Goal: Information Seeking & Learning: Learn about a topic

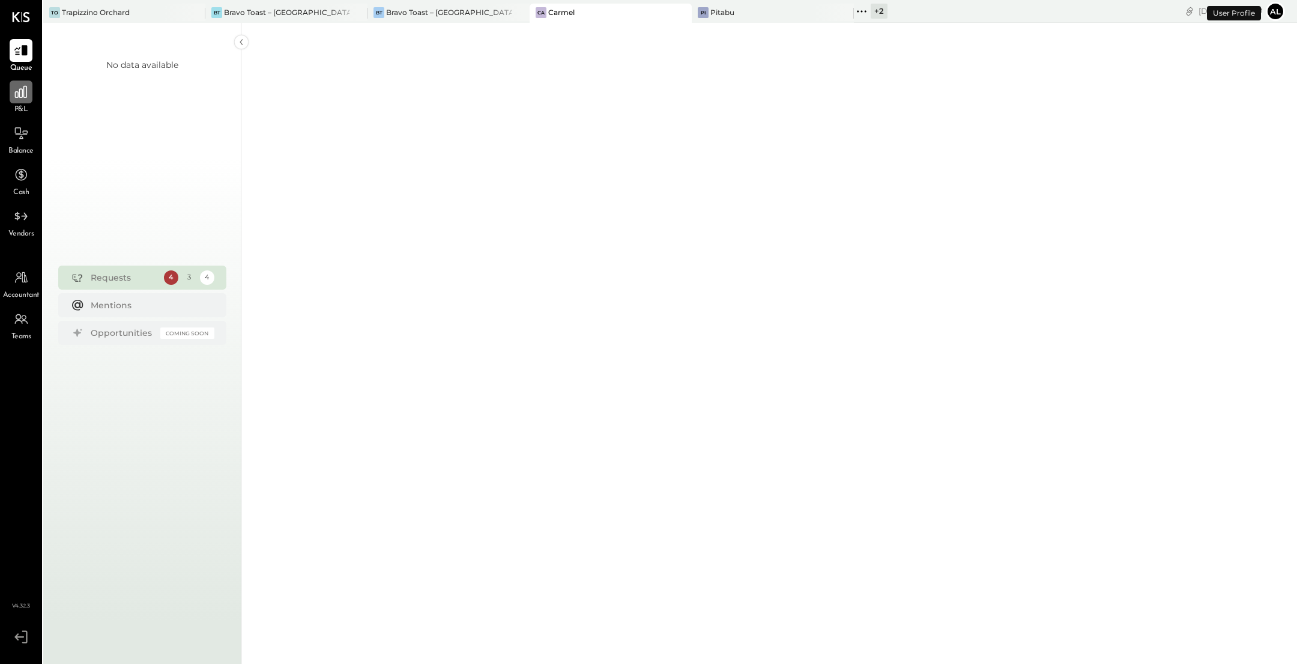
click at [17, 100] on div at bounding box center [21, 91] width 23 height 23
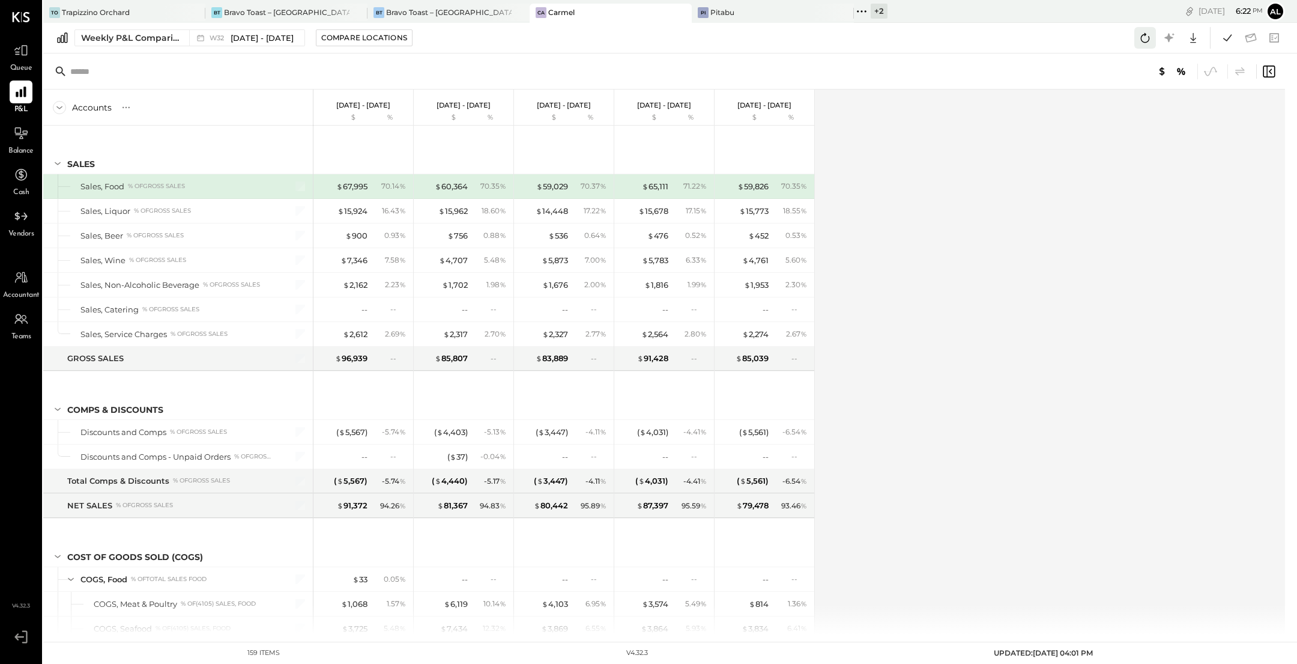
click at [1142, 34] on icon at bounding box center [1145, 38] width 16 height 16
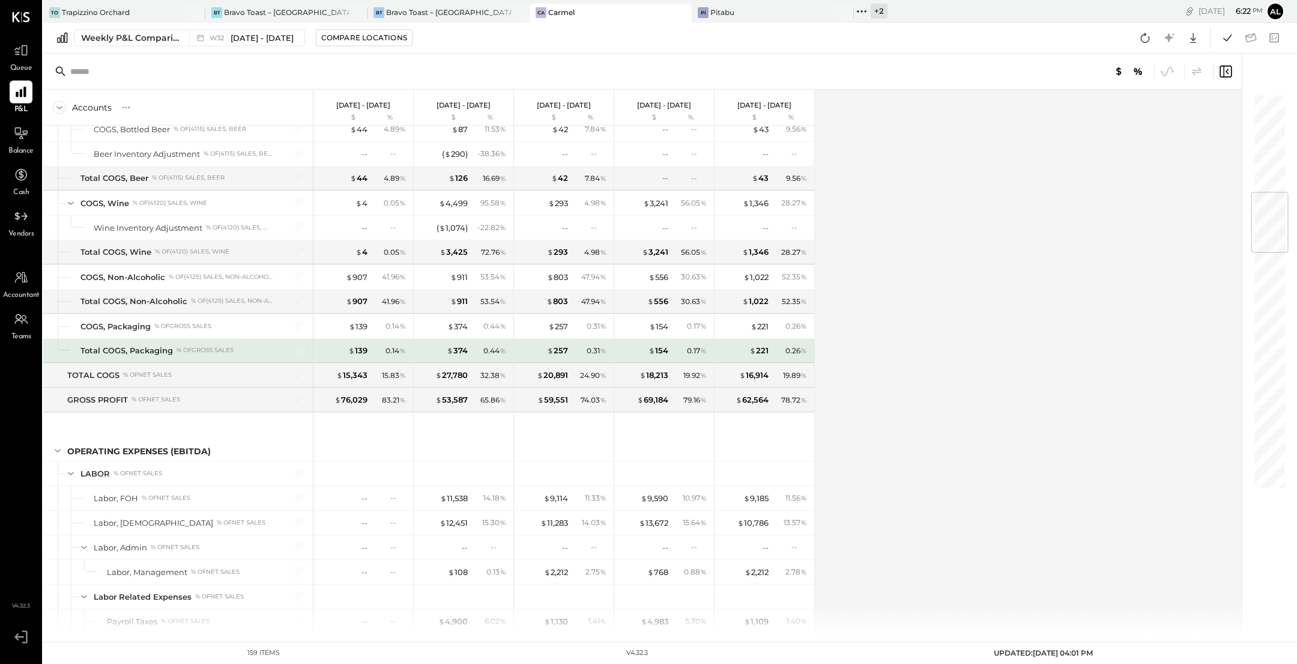
scroll to position [863, 0]
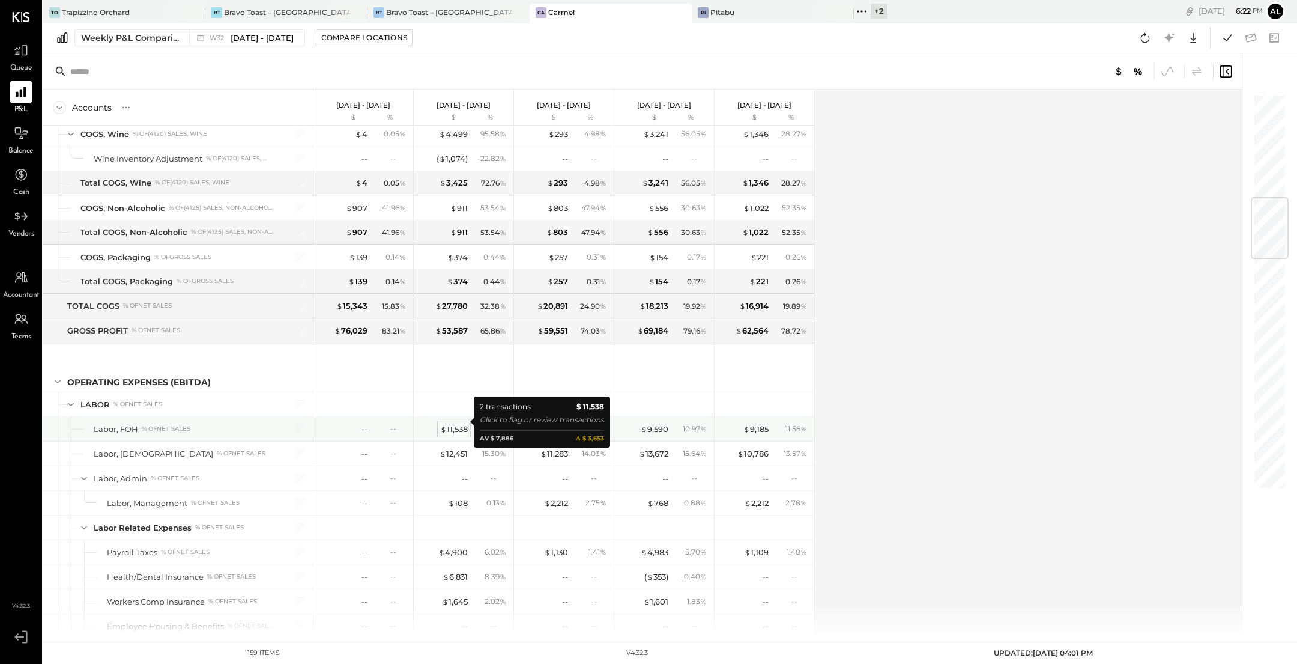
click at [452, 423] on div "$ 11,538" at bounding box center [454, 428] width 28 height 11
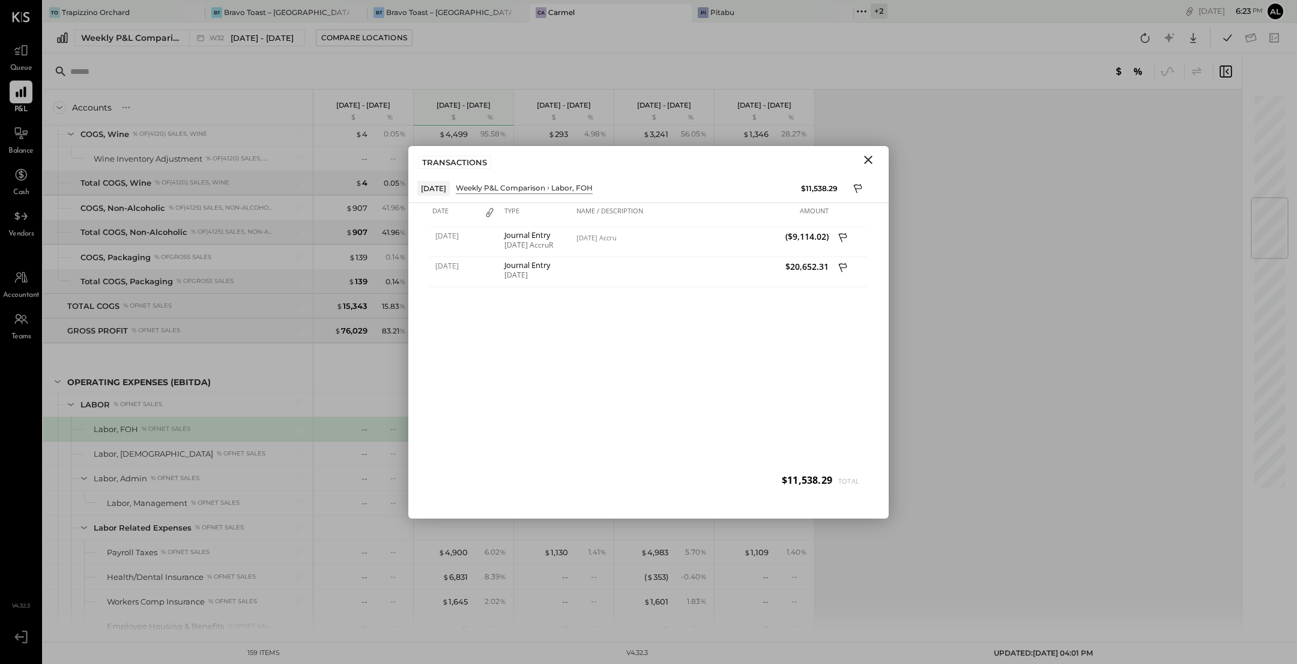
click at [870, 154] on icon "Close" at bounding box center [868, 160] width 14 height 14
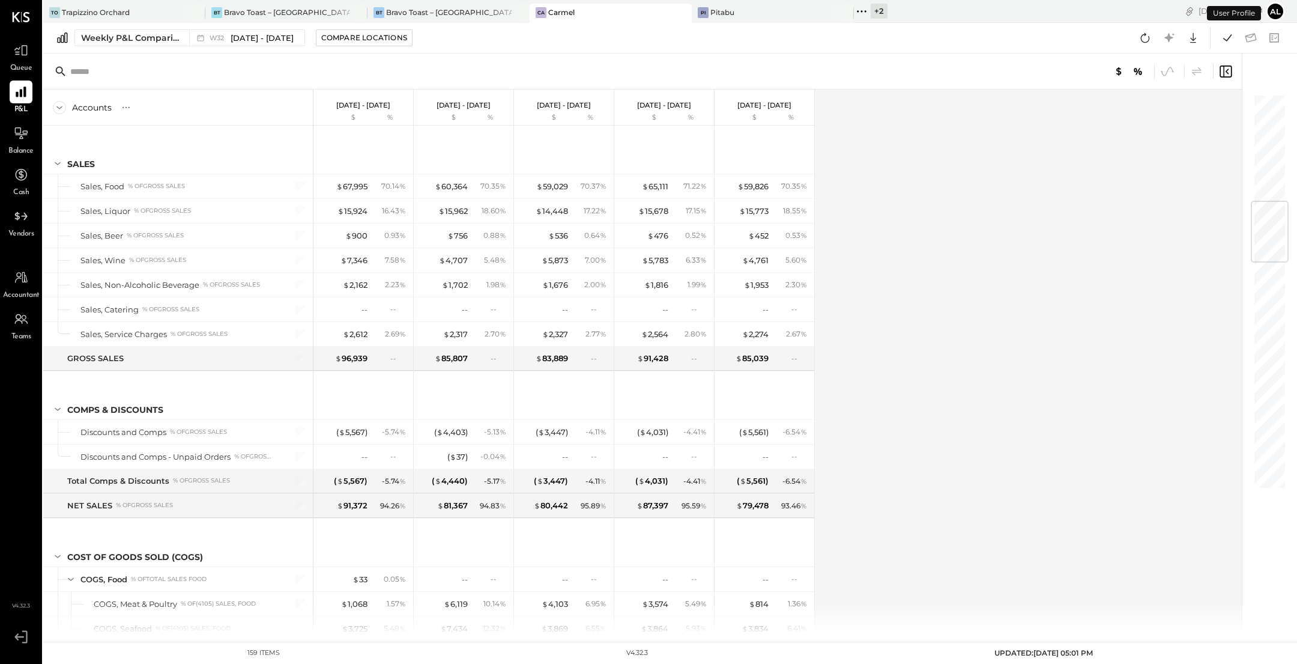
scroll to position [893, 0]
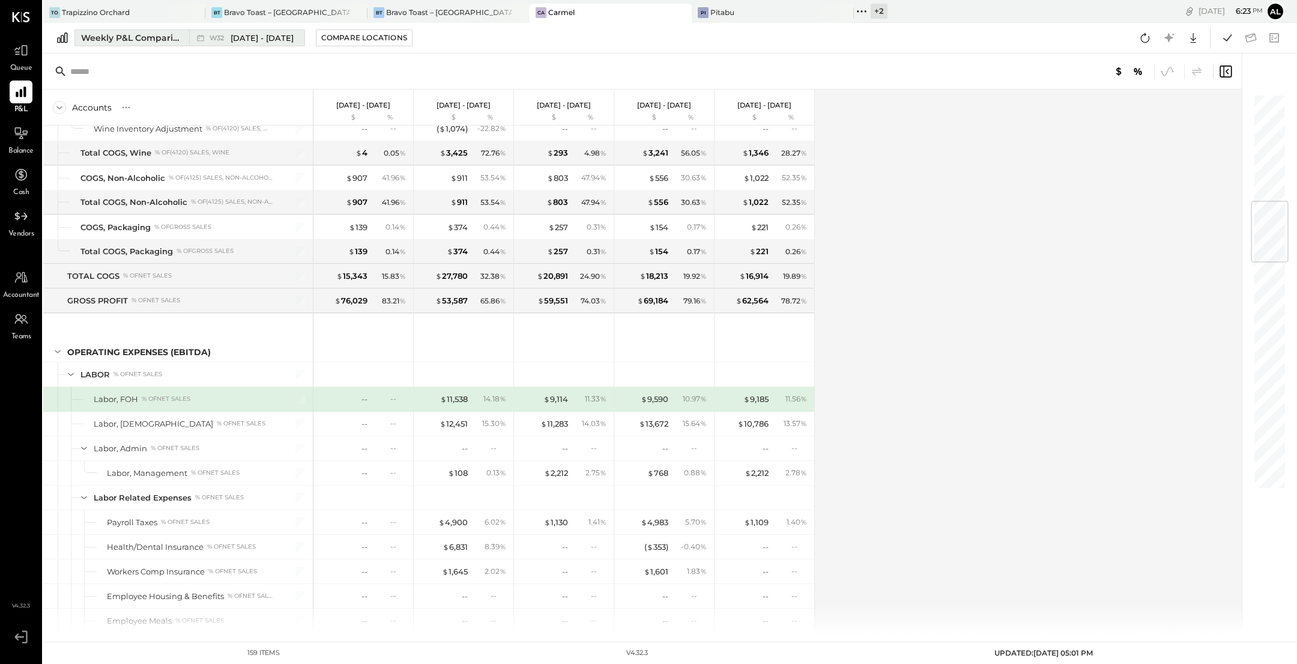
click at [159, 37] on div "Weekly P&L Comparison" at bounding box center [131, 38] width 101 height 12
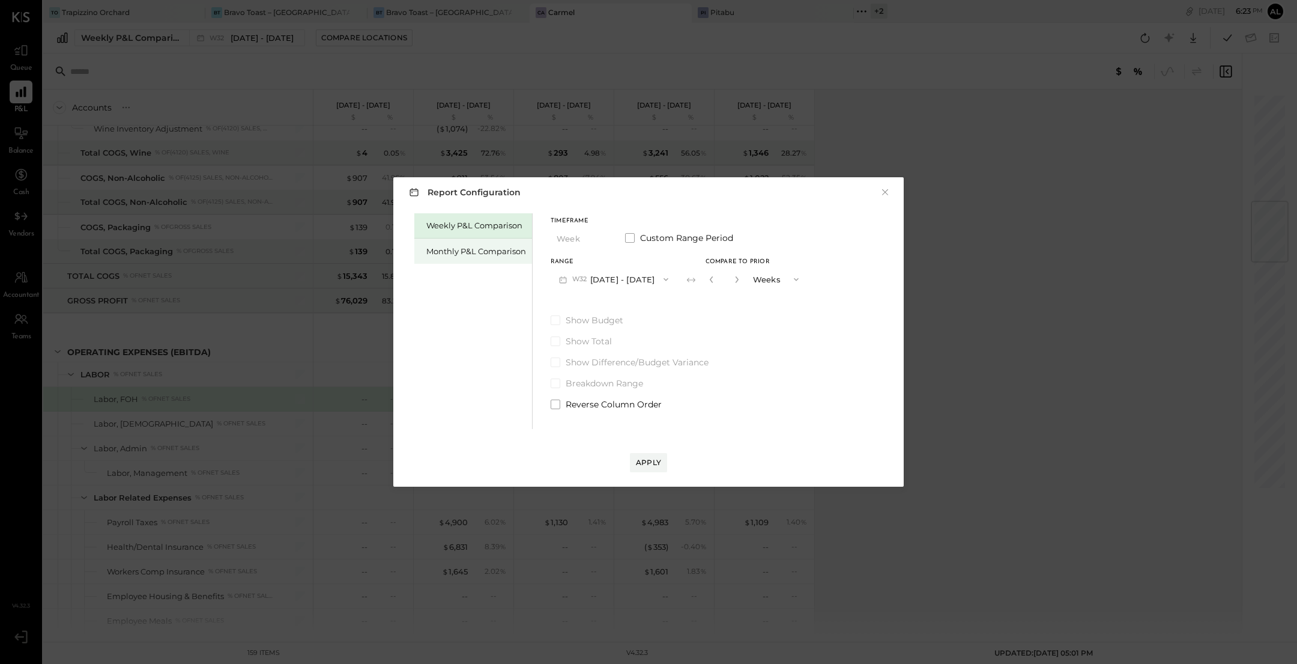
click at [489, 246] on div "Monthly P&L Comparison" at bounding box center [476, 251] width 100 height 11
click at [682, 234] on span "Custom Range Period" at bounding box center [686, 238] width 93 height 12
click at [630, 245] on div "Timeframe Month Custom Range Period" at bounding box center [643, 233] width 185 height 31
click at [630, 232] on label "Custom Range Period" at bounding box center [680, 238] width 110 height 12
click at [737, 277] on div "*" at bounding box center [724, 279] width 37 height 22
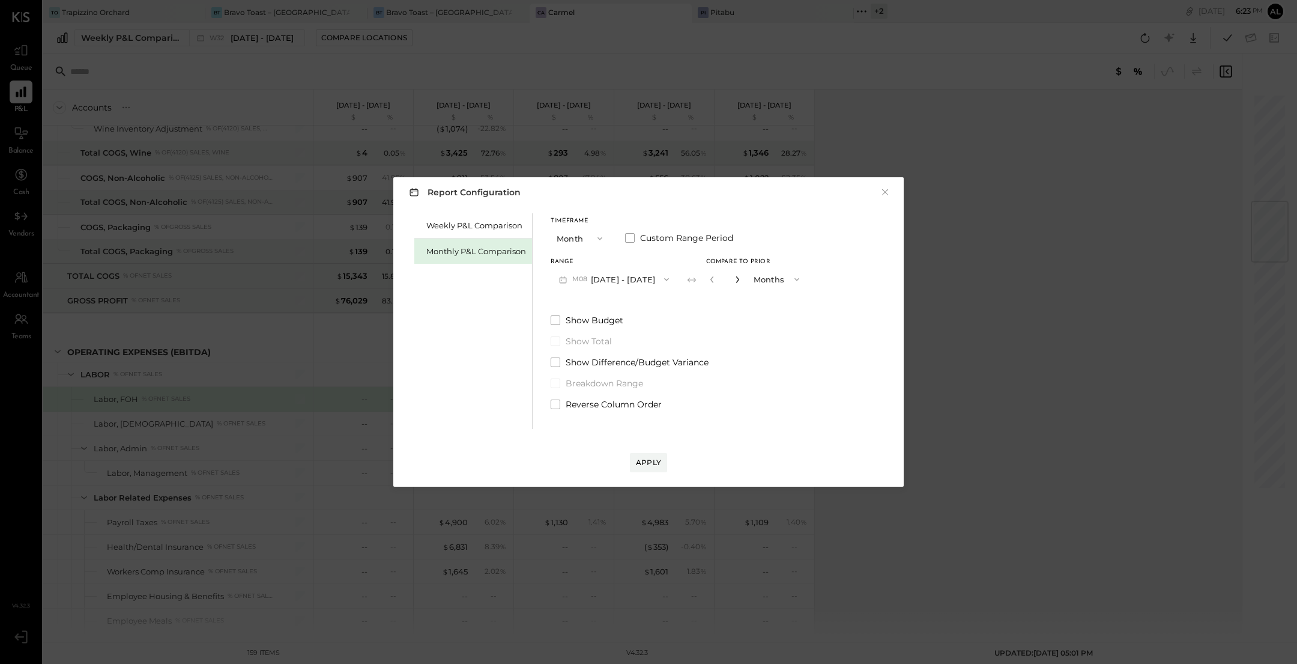
click at [734, 277] on icon "button" at bounding box center [737, 279] width 7 height 7
type input "*"
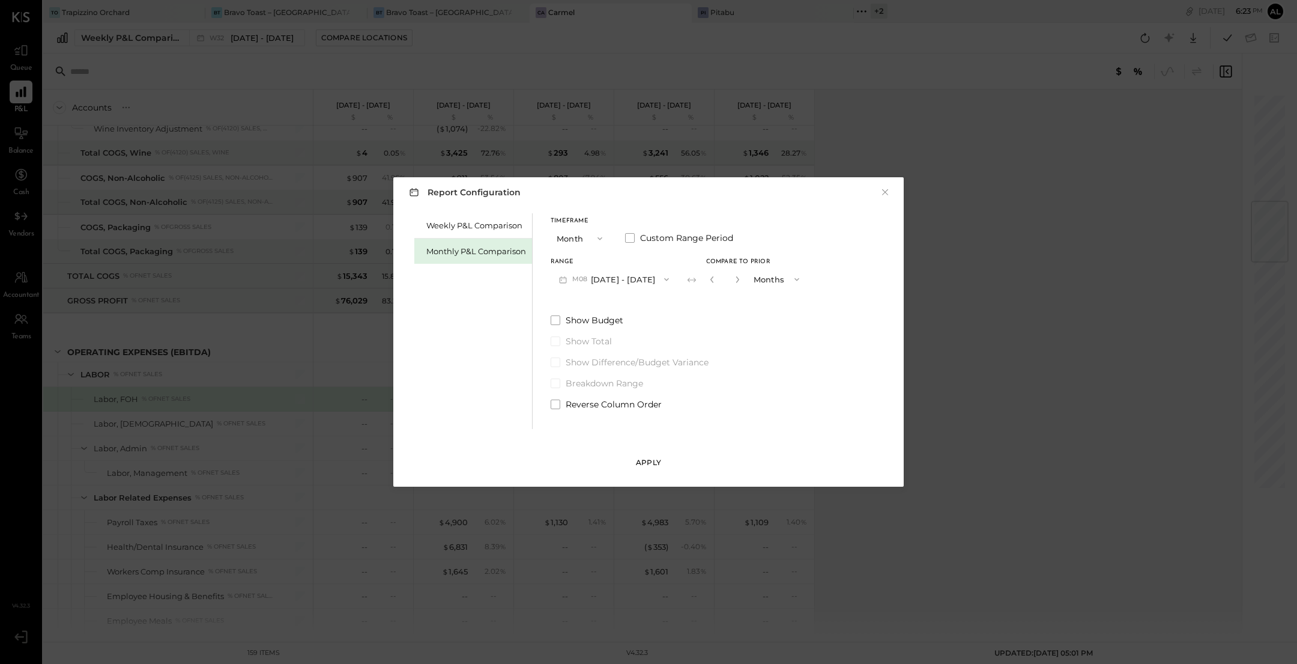
click at [650, 460] on div "Apply" at bounding box center [648, 462] width 25 height 10
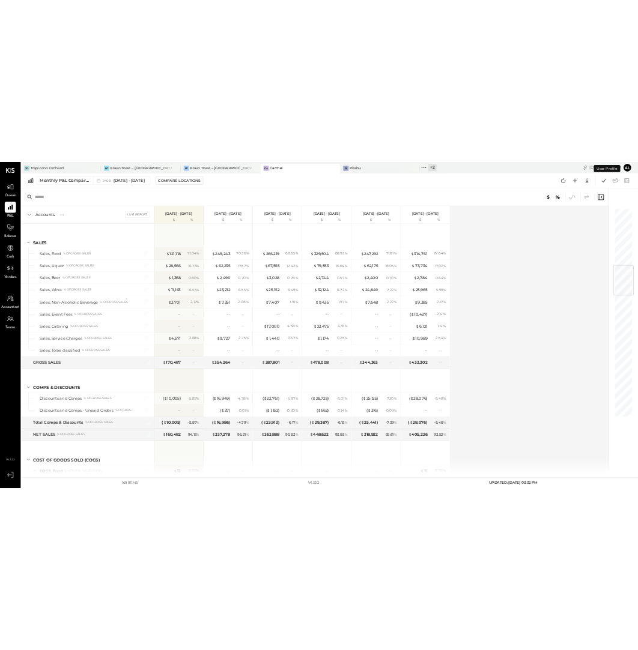
scroll to position [967, 0]
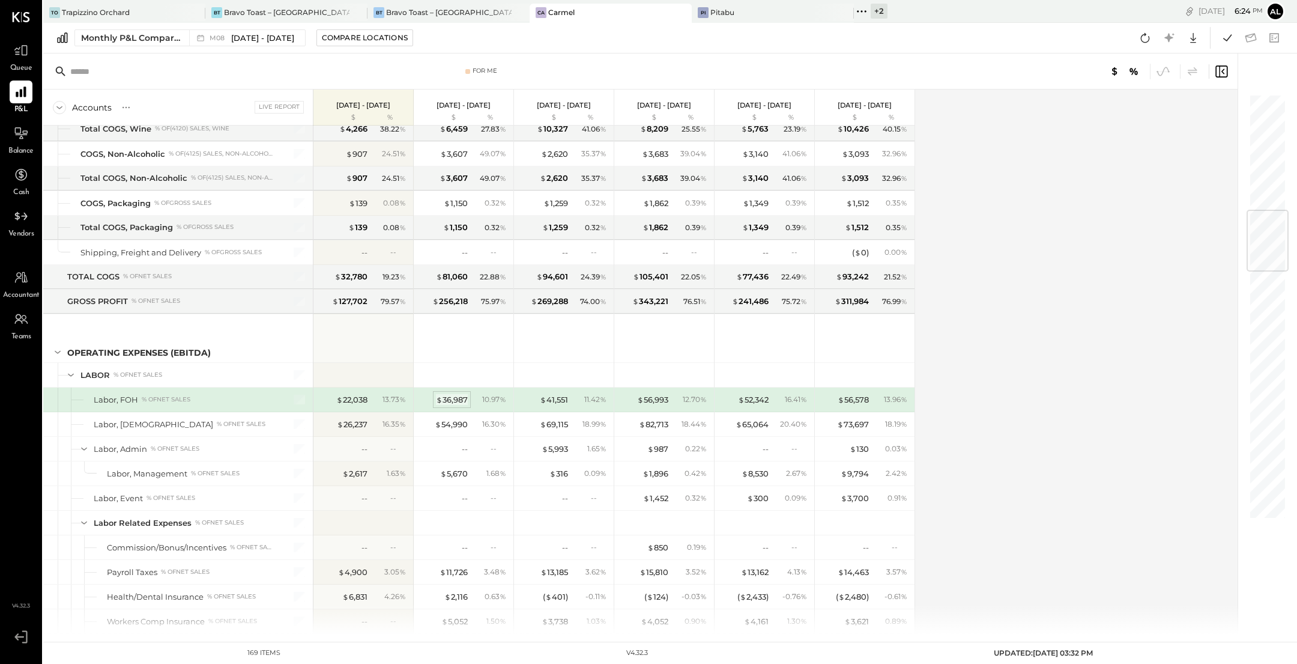
click at [447, 395] on div "$ 36,987" at bounding box center [452, 399] width 32 height 11
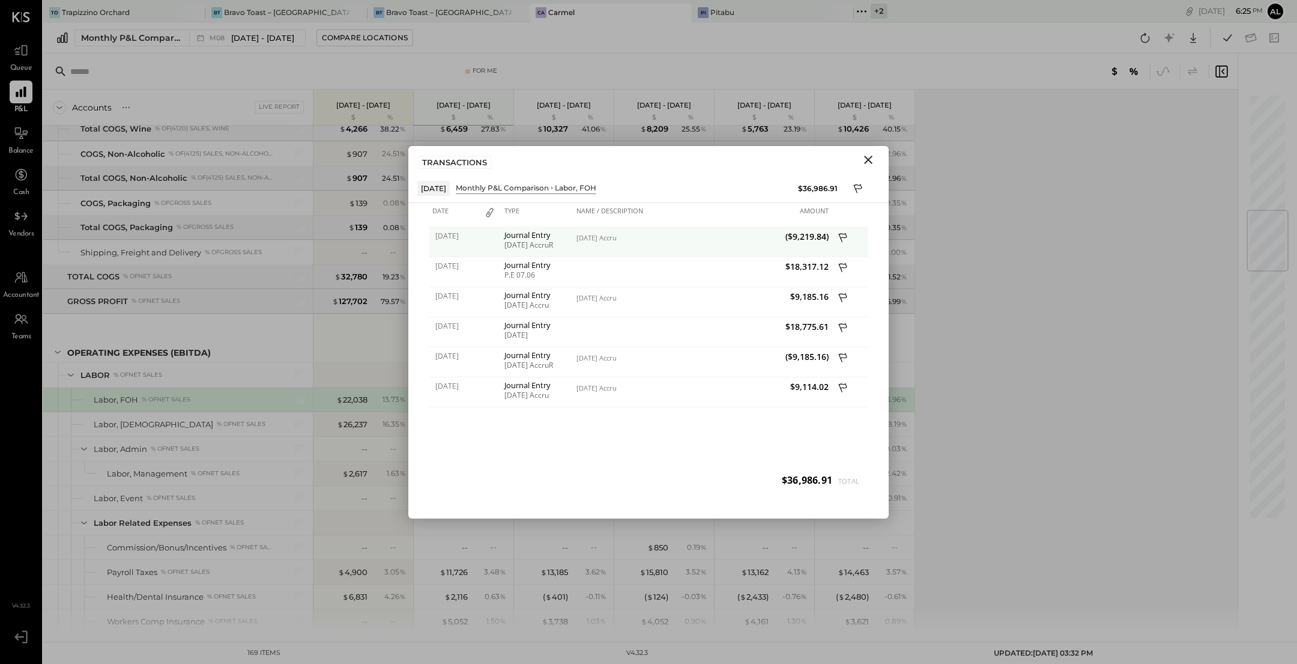
click at [531, 238] on div "Journal Entry" at bounding box center [537, 235] width 66 height 8
click at [804, 234] on span "($9,219.84)" at bounding box center [767, 236] width 123 height 11
